Goal: Task Accomplishment & Management: Use online tool/utility

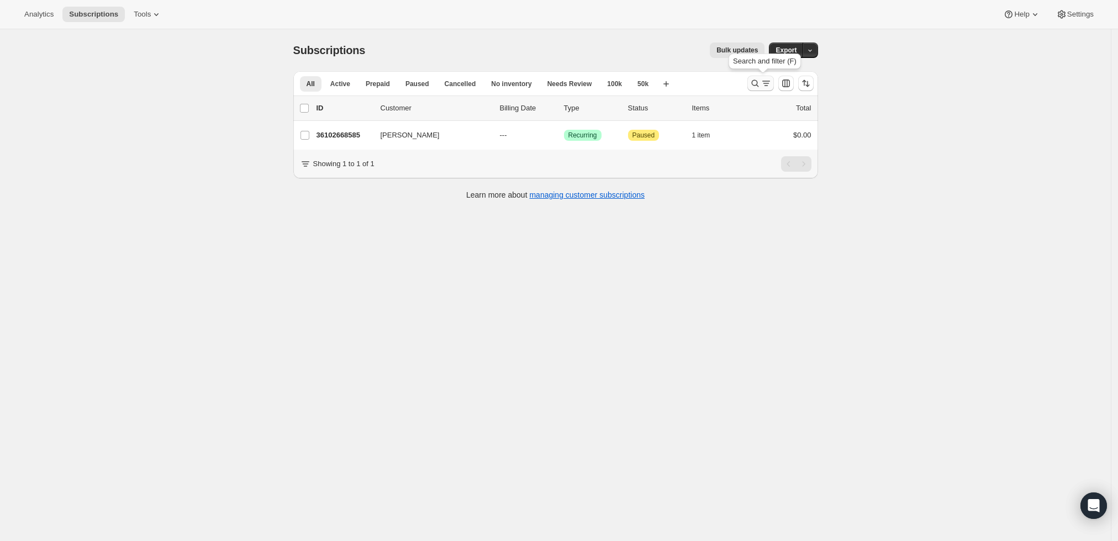
click at [768, 86] on icon "Search and filter results" at bounding box center [766, 85] width 4 height 1
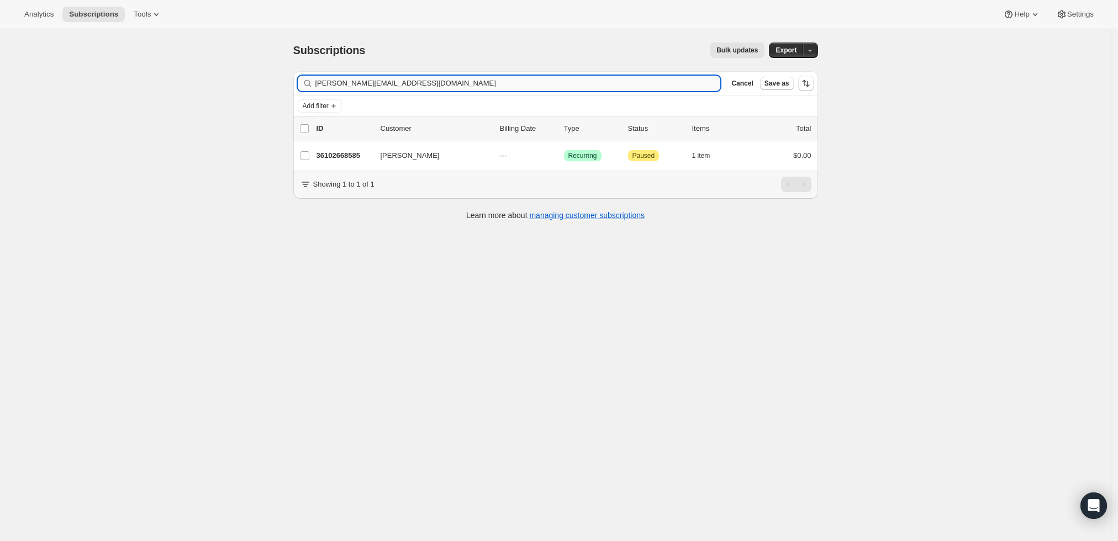
click at [398, 84] on input "[PERSON_NAME][EMAIL_ADDRESS][DOMAIN_NAME]" at bounding box center [517, 83] width 405 height 15
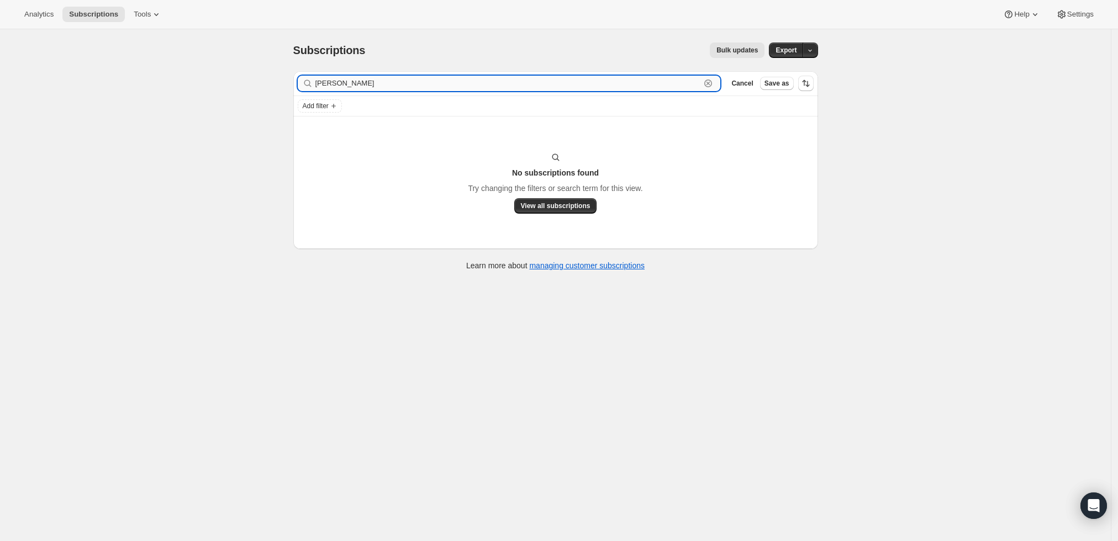
click at [701, 86] on input "[PERSON_NAME]" at bounding box center [507, 83] width 385 height 15
paste input "[PERSON_NAME][EMAIL_ADDRESS][PERSON_NAME][DOMAIN_NAME]"
type input "[PERSON_NAME][EMAIL_ADDRESS][PERSON_NAME][DOMAIN_NAME]"
